Goal: Task Accomplishment & Management: Complete application form

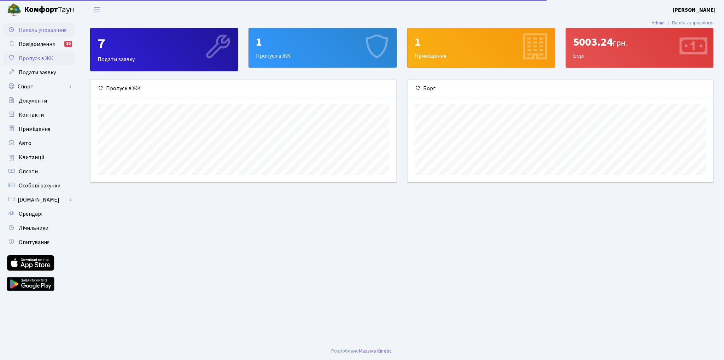
scroll to position [102, 306]
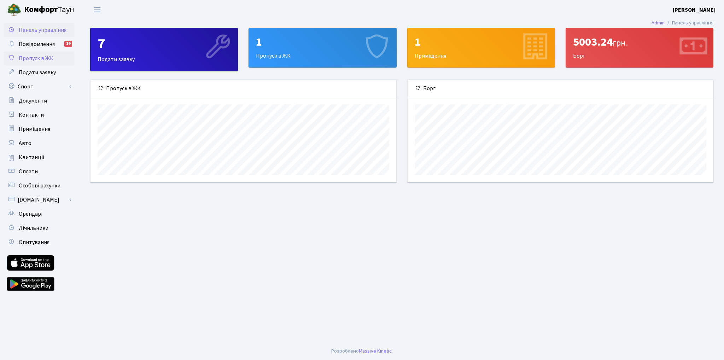
click at [37, 58] on span "Пропуск в ЖК" at bounding box center [36, 58] width 35 height 8
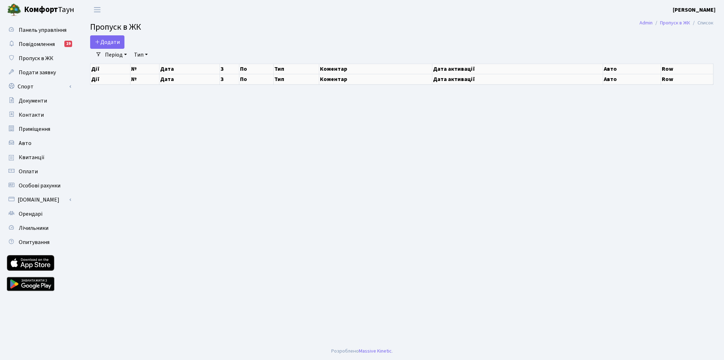
select select "25"
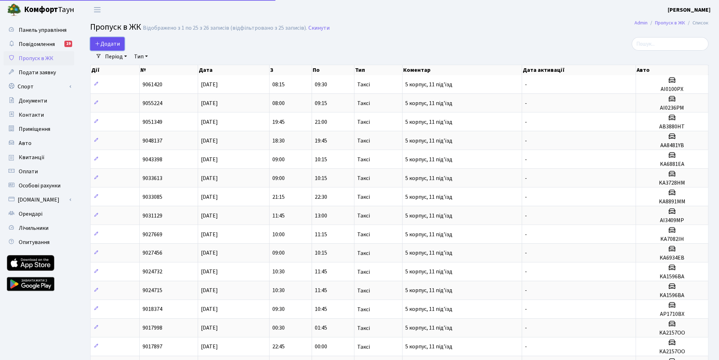
click at [107, 43] on span "Додати" at bounding box center [107, 44] width 25 height 8
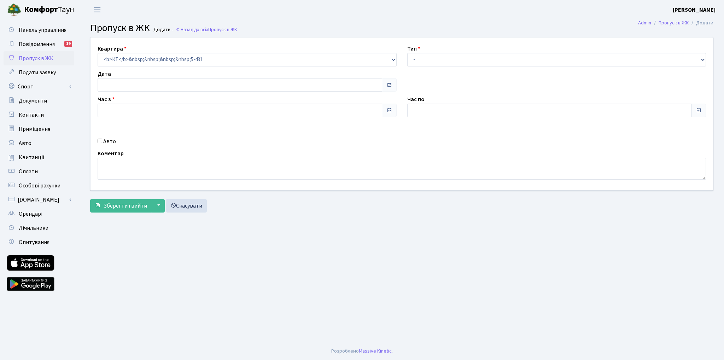
type input "[DATE]"
type input "14:45"
type input "15:45"
click at [434, 59] on select "- Доставка Таксі Гості Сервіс" at bounding box center [556, 59] width 299 height 13
select select "1"
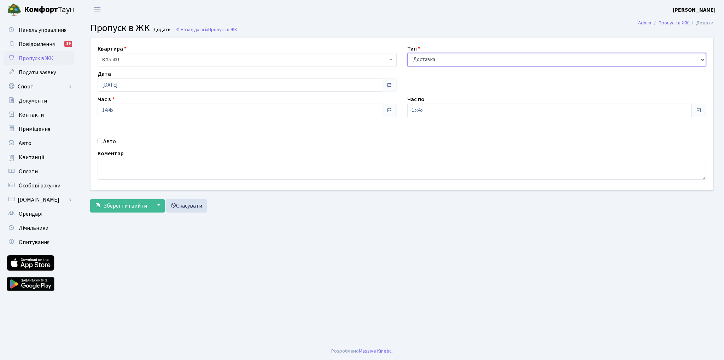
click at [407, 53] on select "- Доставка Таксі Гості Сервіс" at bounding box center [556, 59] width 299 height 13
click at [105, 143] on label "Авто" at bounding box center [109, 141] width 13 height 8
click at [102, 143] on input "Авто" at bounding box center [100, 141] width 5 height 5
checkbox input "true"
paste input "ка2472мк"
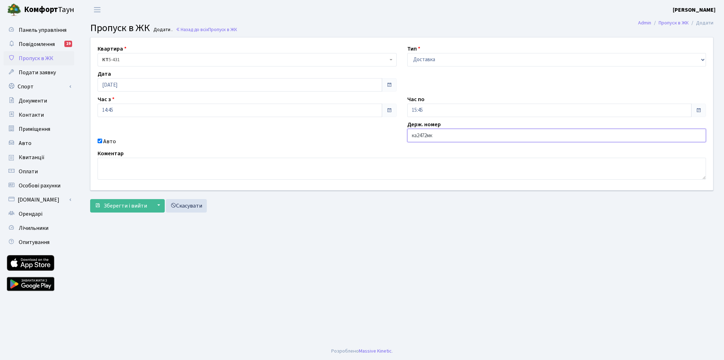
type input "ка2472мк"
click at [205, 165] on textarea at bounding box center [402, 169] width 609 height 22
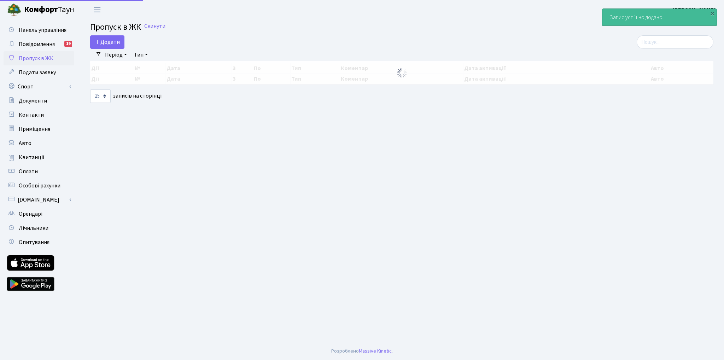
select select "25"
